Goal: Task Accomplishment & Management: Use online tool/utility

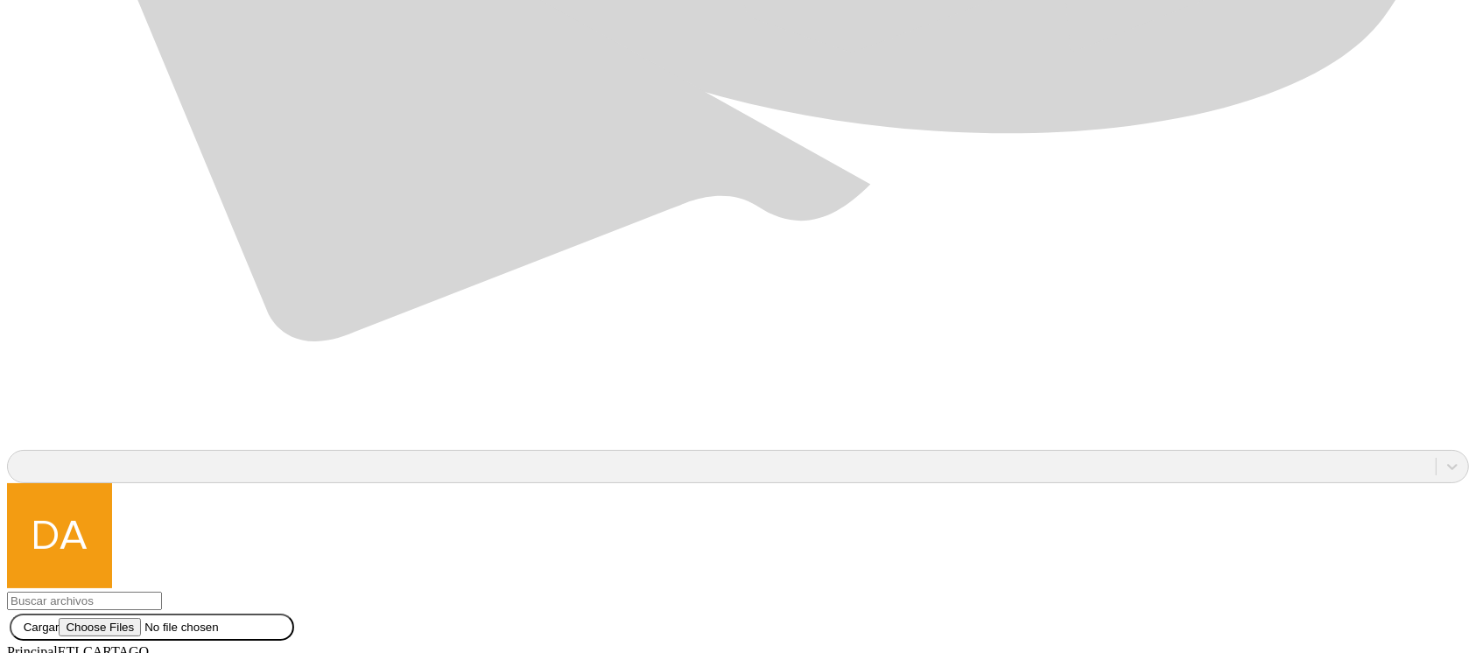
scroll to position [1513, 0]
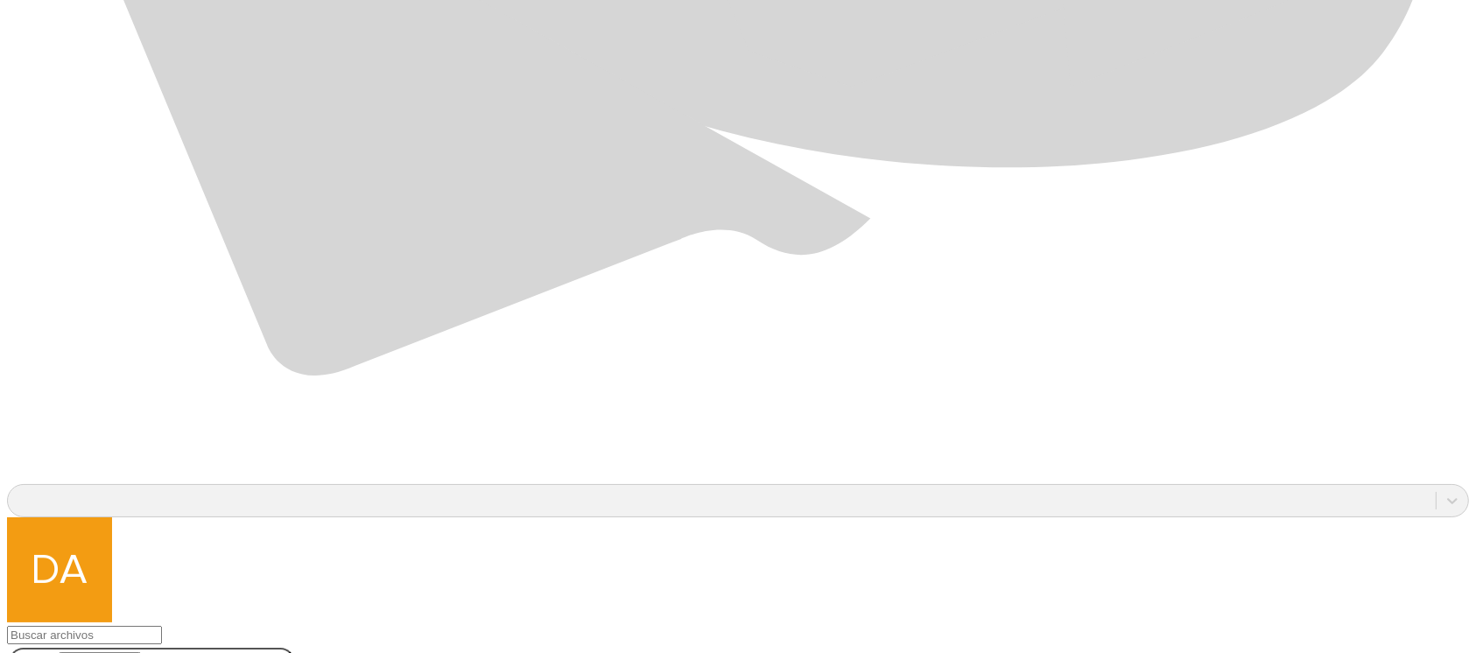
scroll to position [1513, 0]
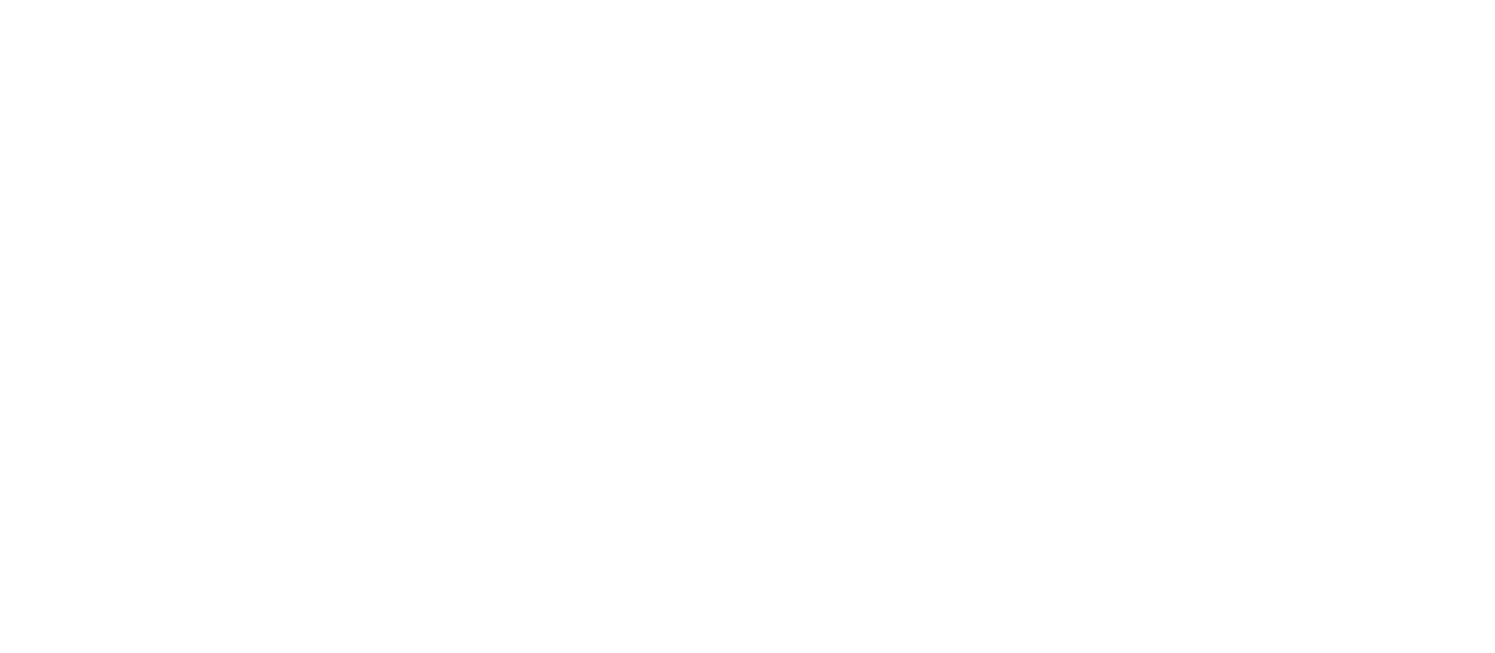
drag, startPoint x: 1016, startPoint y: 284, endPoint x: 815, endPoint y: 259, distance: 202.0
type input "[DATE]"
paste input "[DATE]"
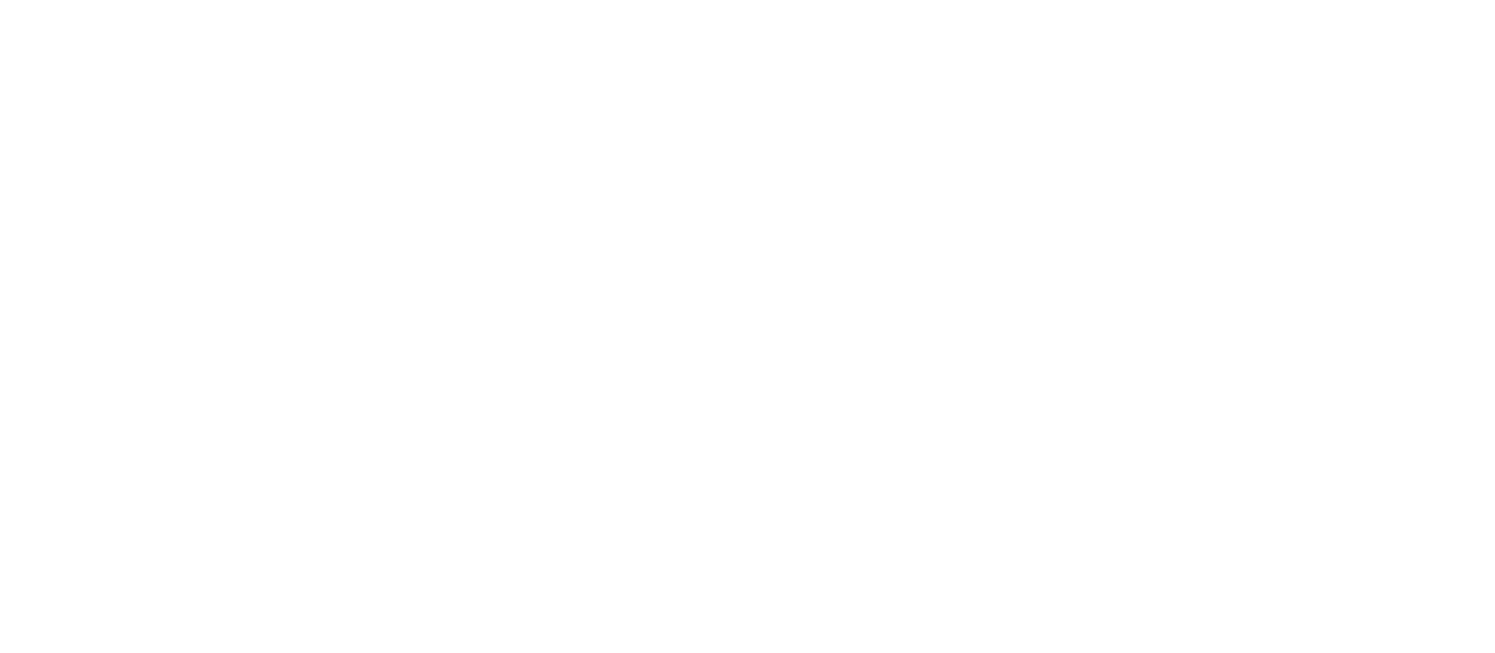
type input "[DATE]"
paste input "[DATE]"
type input "[DATE]"
drag, startPoint x: 774, startPoint y: 480, endPoint x: 701, endPoint y: 474, distance: 73.8
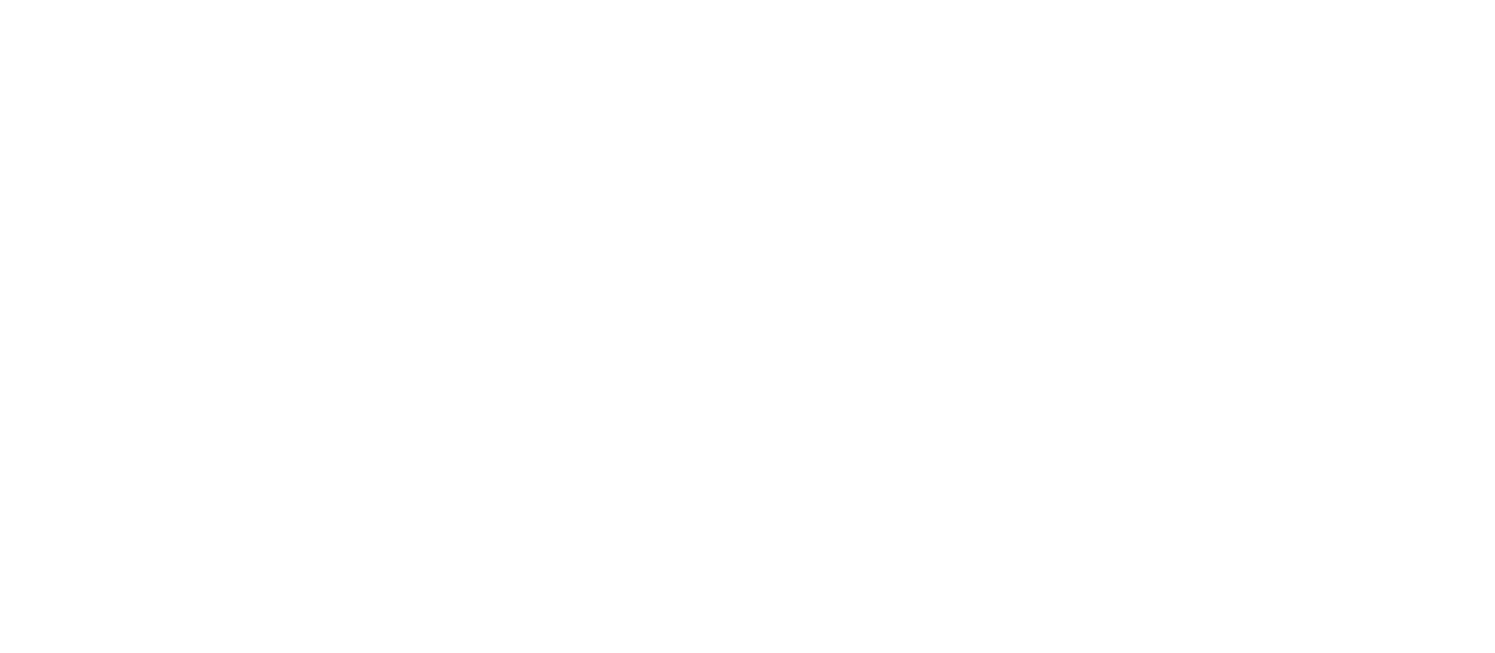
paste input "[DATE]"
type input "[DATE]"
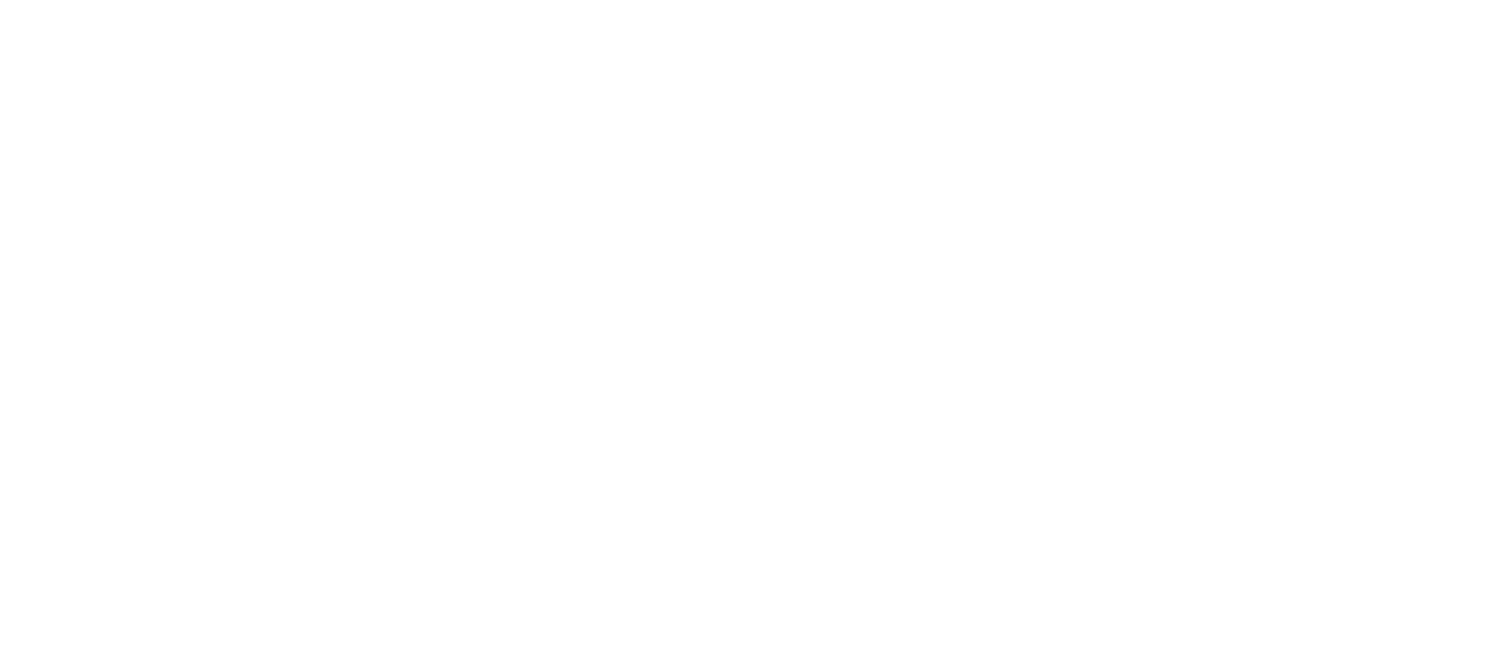
paste input "[DATE]"
type input "[DATE]"
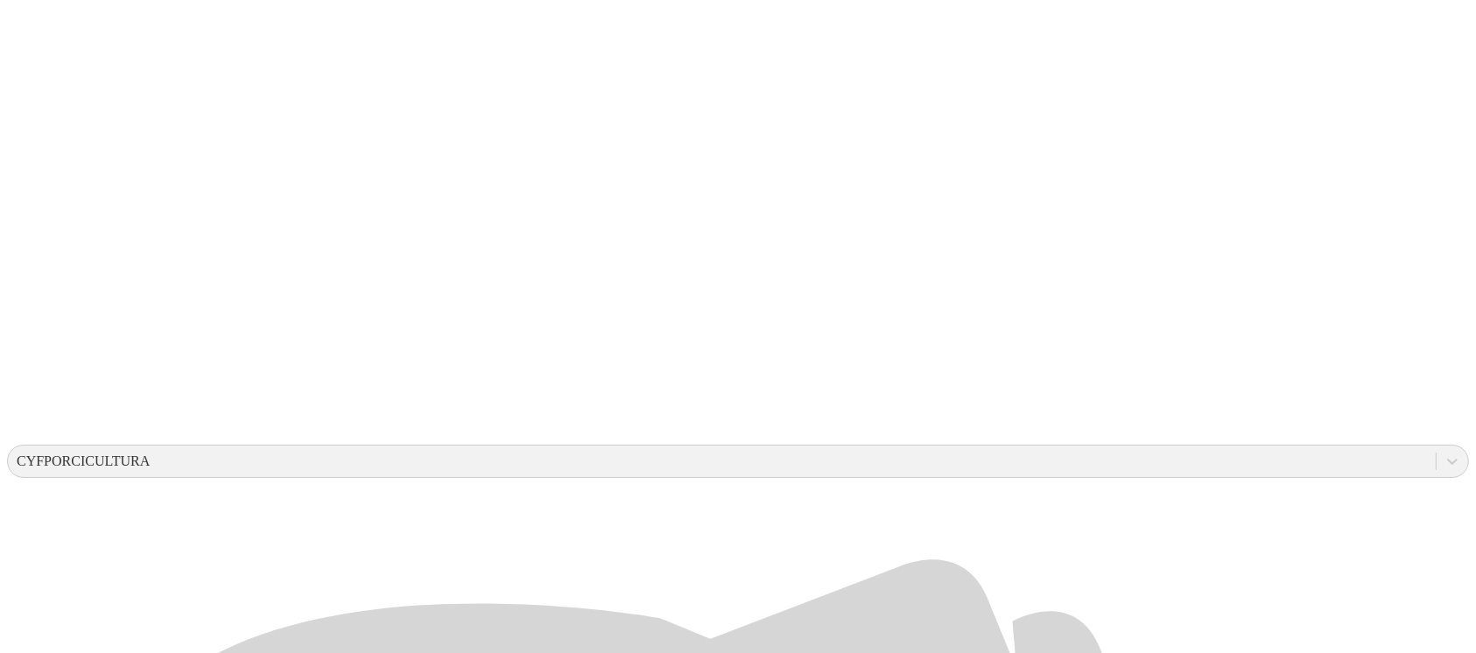
scroll to position [350, 0]
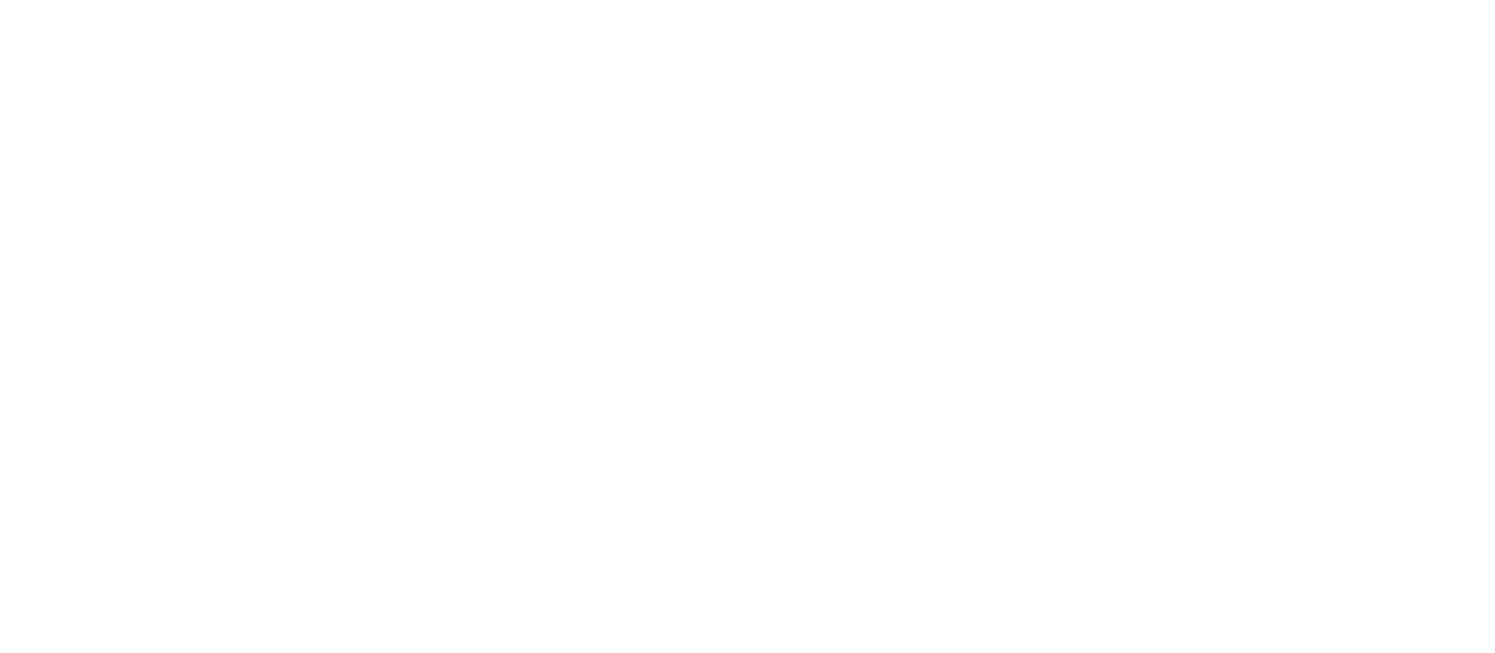
drag, startPoint x: 1104, startPoint y: 271, endPoint x: 826, endPoint y: 268, distance: 278.5
type input "[DATE]"
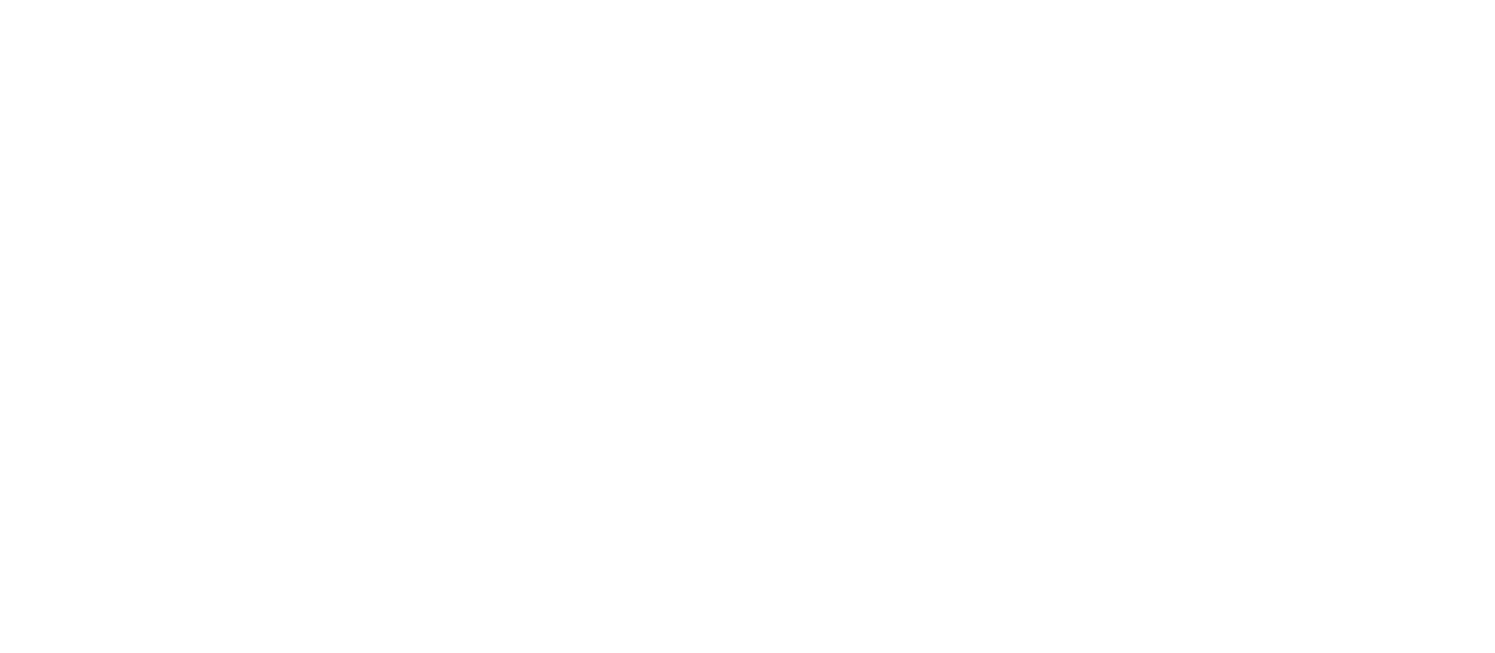
paste input "[DATE]"
type input "[DATE]"
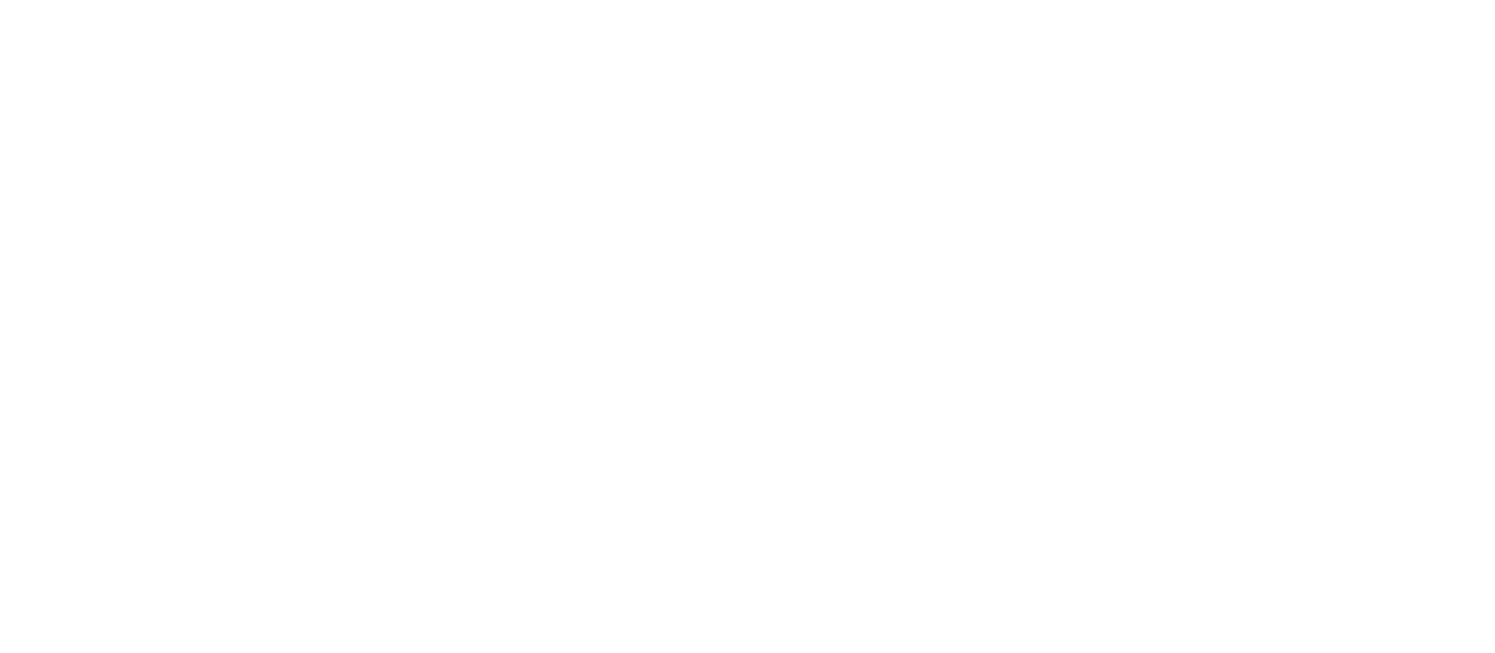
drag, startPoint x: 1020, startPoint y: 284, endPoint x: 617, endPoint y: 271, distance: 403.0
type input "[DATE]"
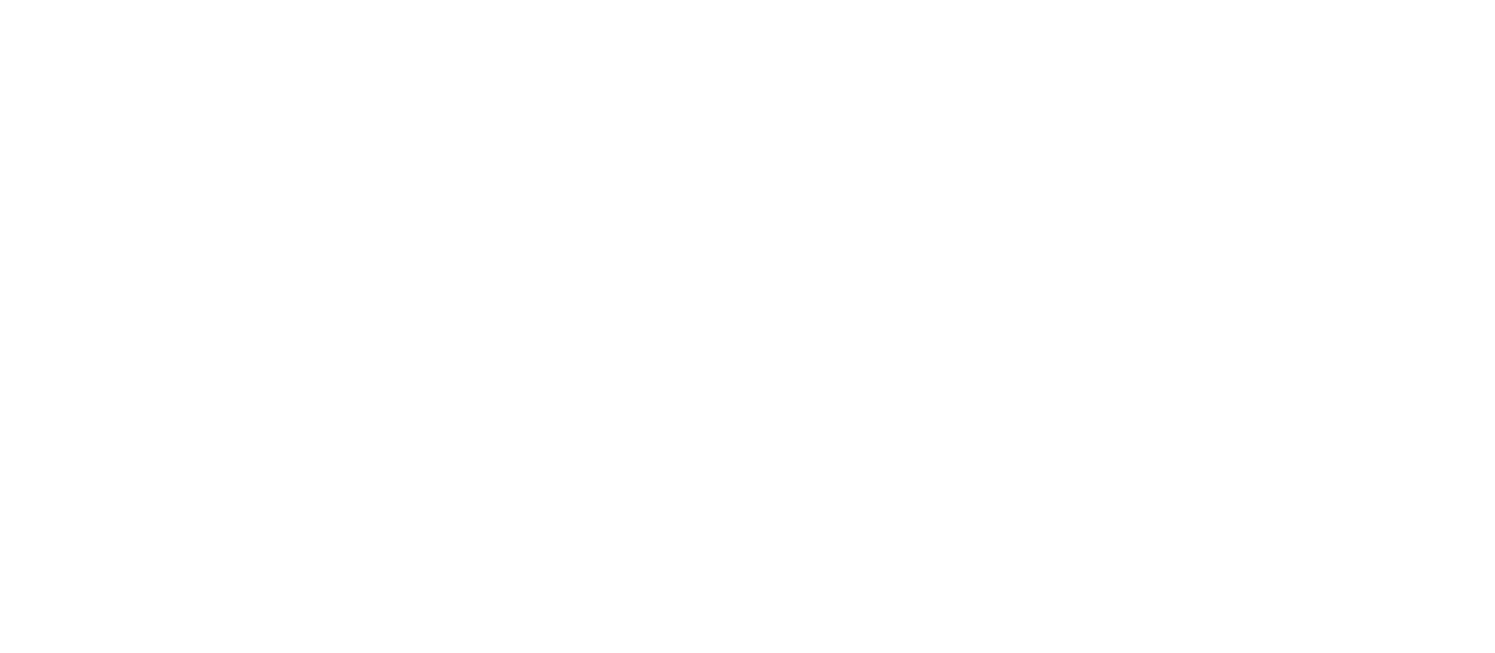
paste input "[DATE]"
type input "[DATE]"
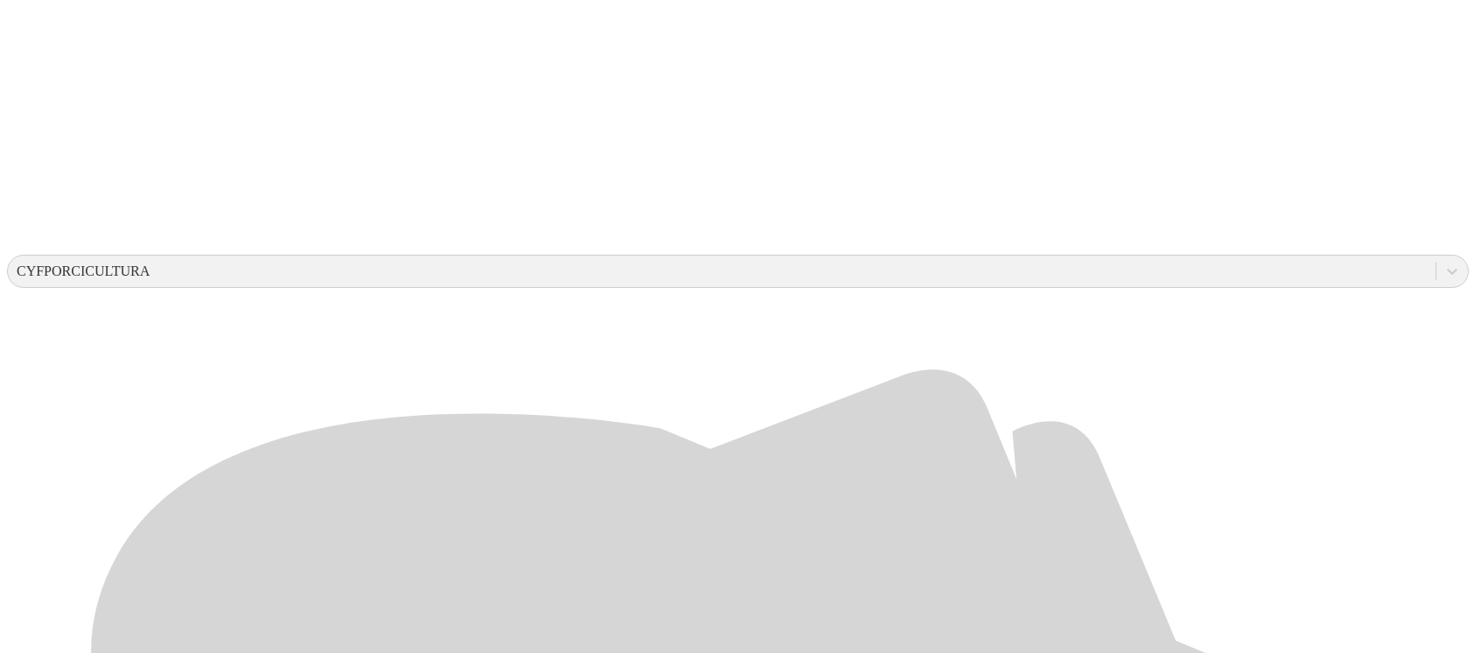
scroll to position [467, 0]
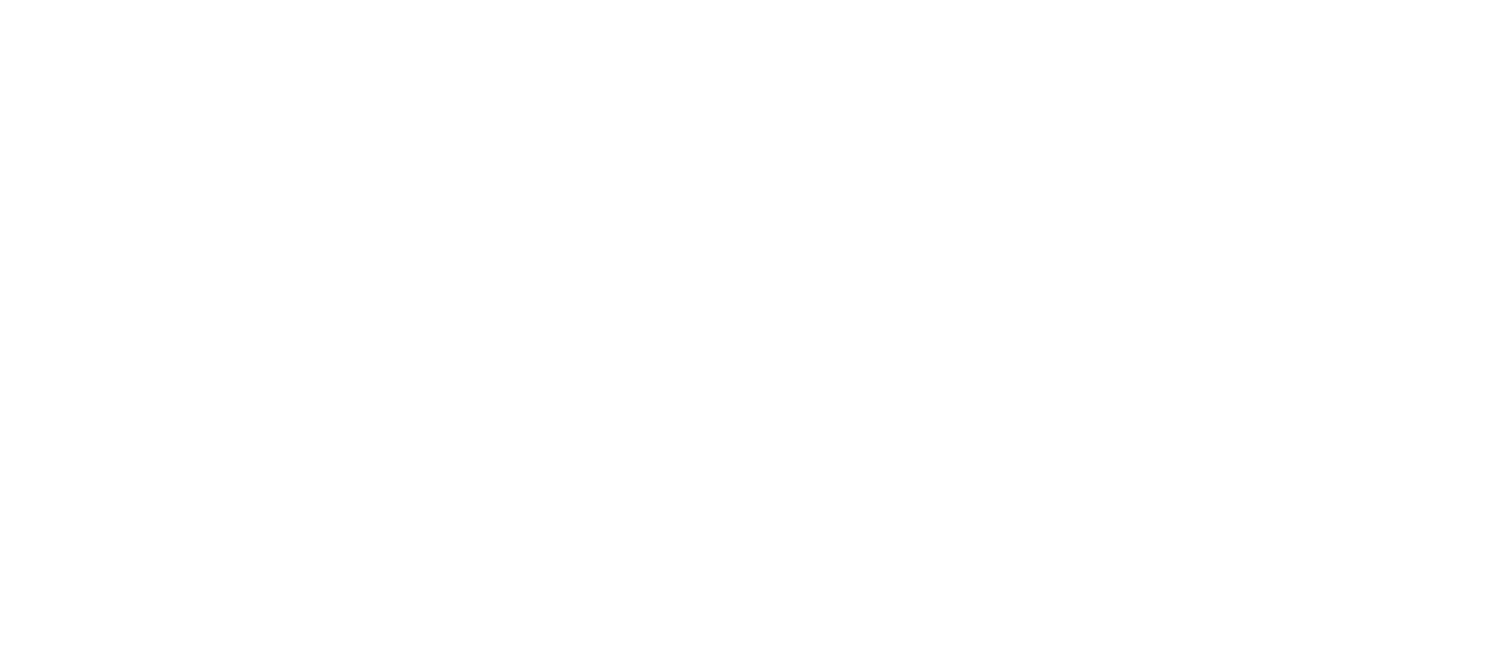
drag, startPoint x: 1002, startPoint y: 279, endPoint x: 842, endPoint y: 285, distance: 159.5
type input "[DATE]"
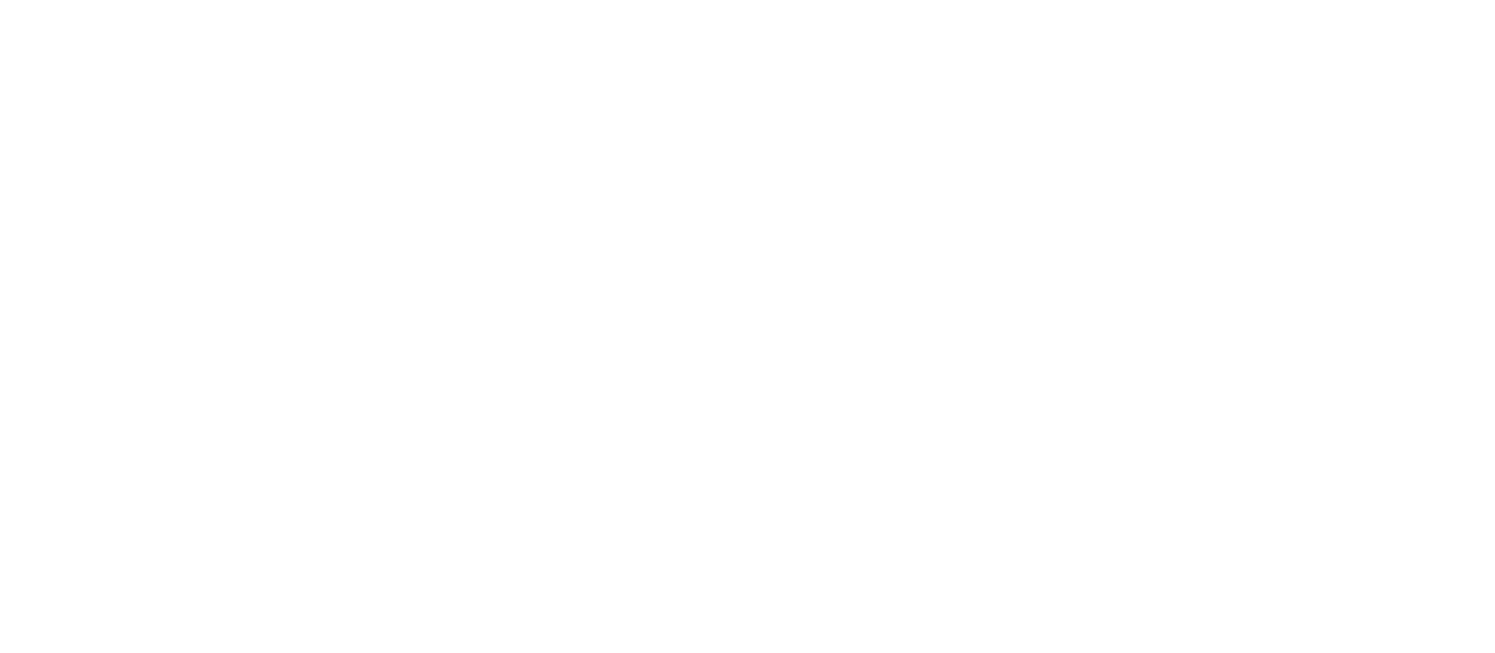
paste input "[DATE]"
type input "[DATE]"
paste input "[DATE]"
type input "[DATE]"
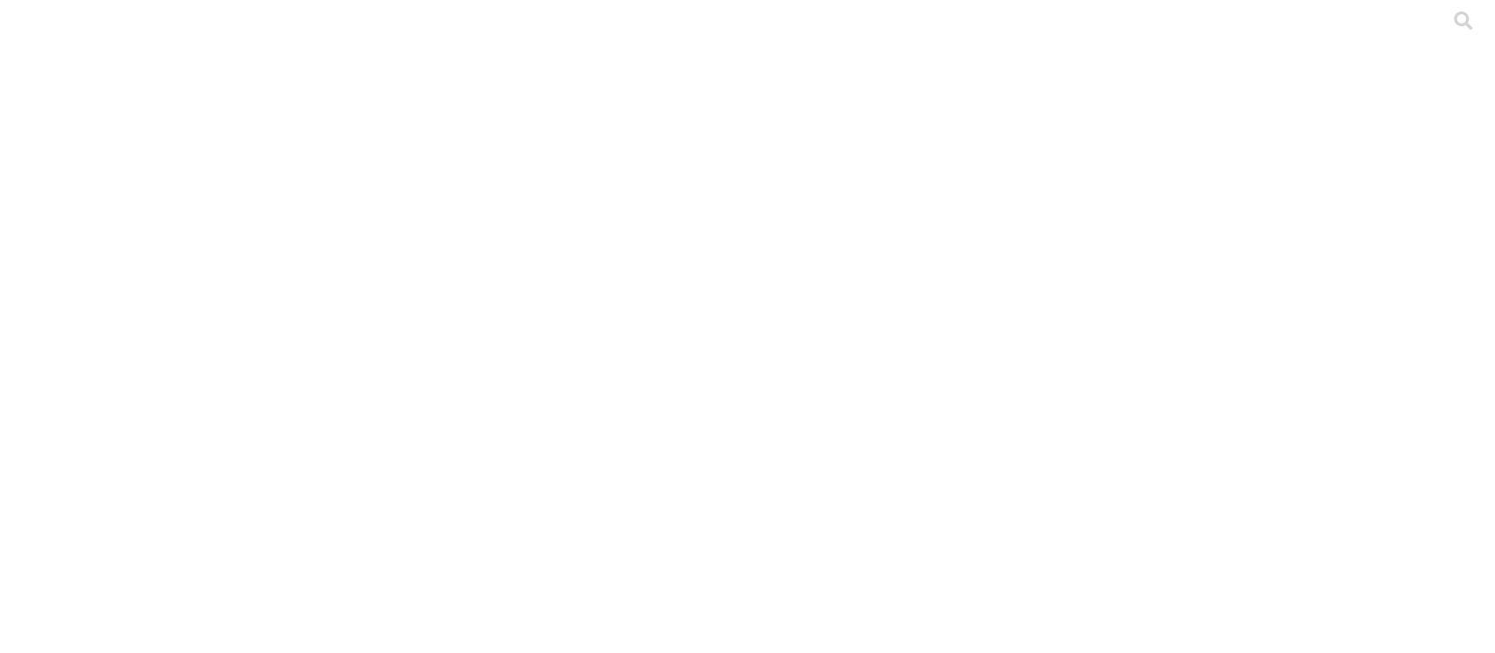
paste input "[DATE]"
type input "[DATE]"
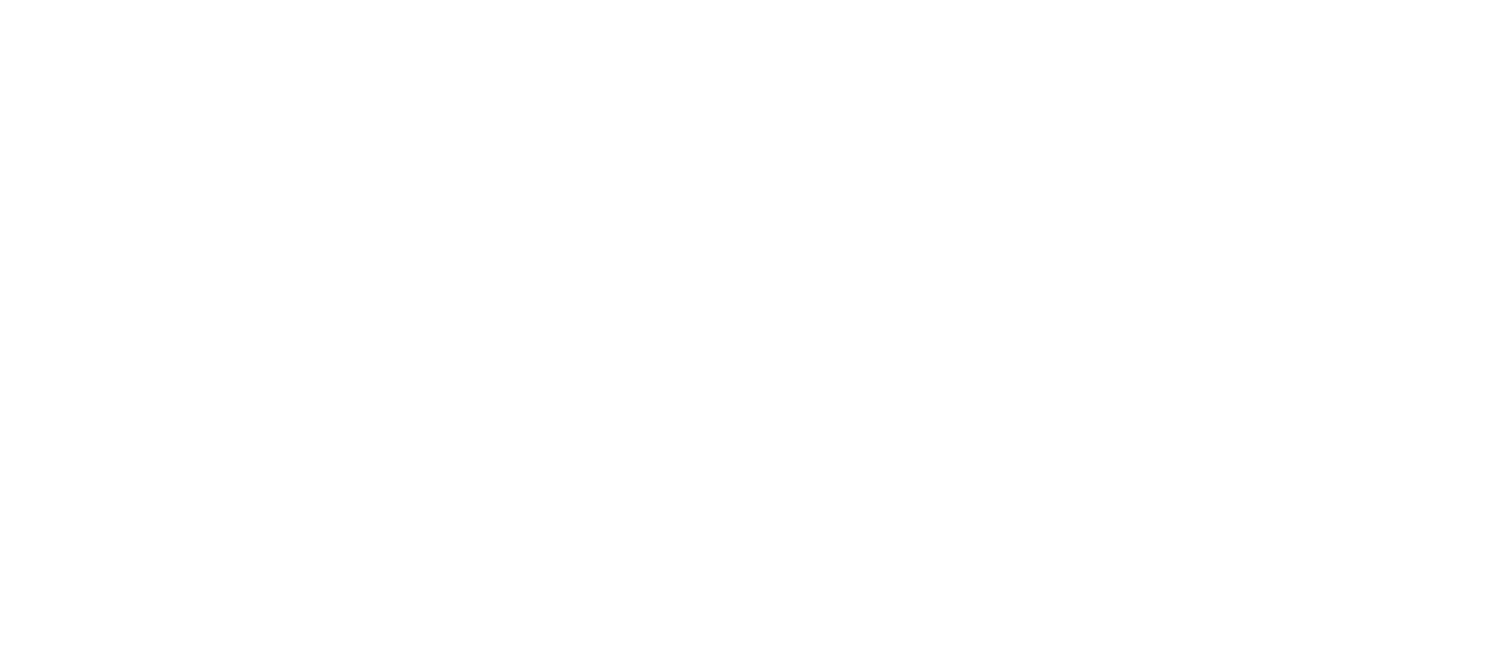
drag, startPoint x: 917, startPoint y: 363, endPoint x: 463, endPoint y: 355, distance: 453.7
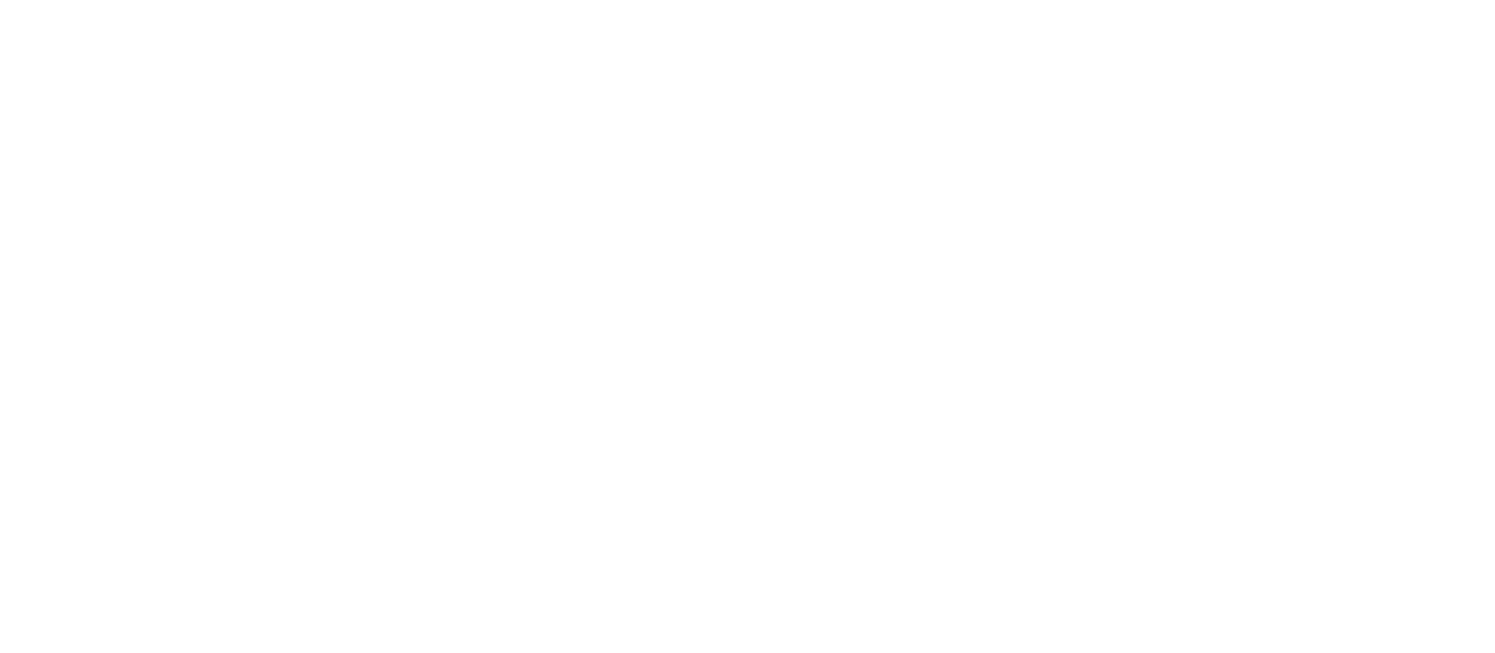
paste input "[DATE]"
type input "[DATE]"
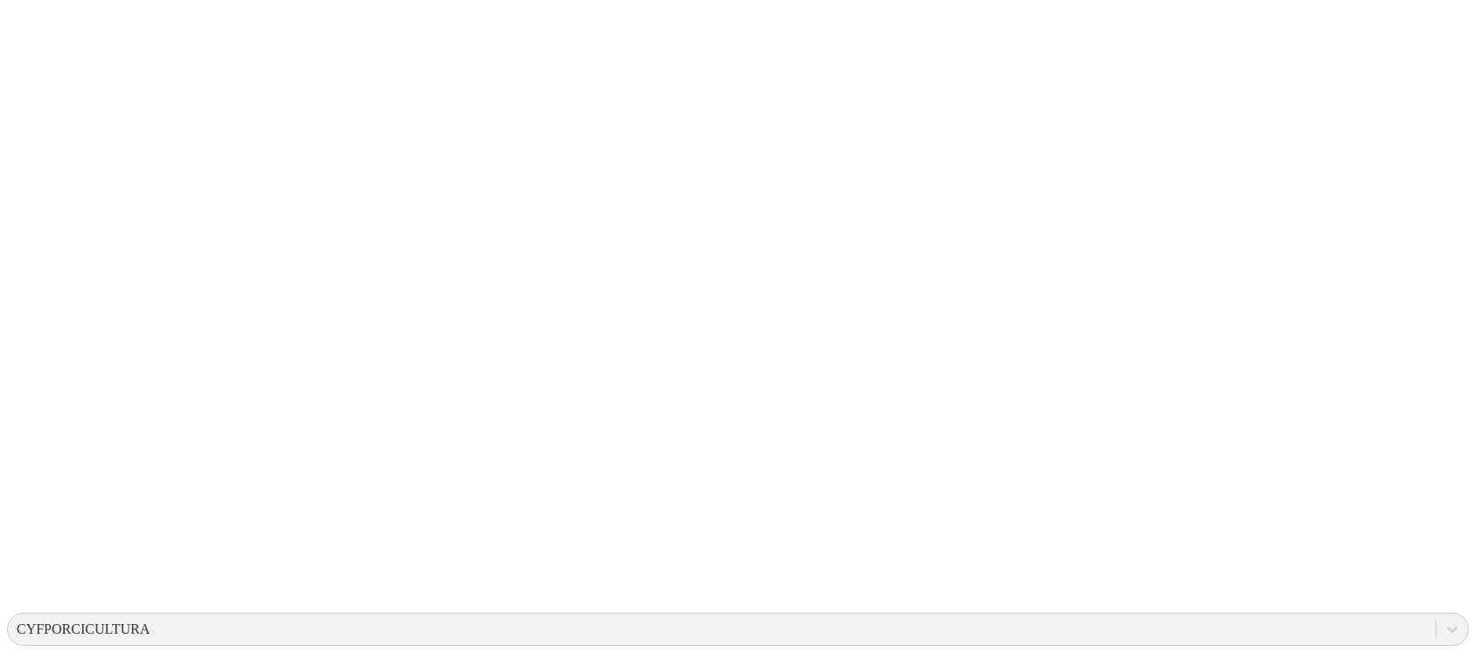
scroll to position [233, 0]
